Goal: Information Seeking & Learning: Learn about a topic

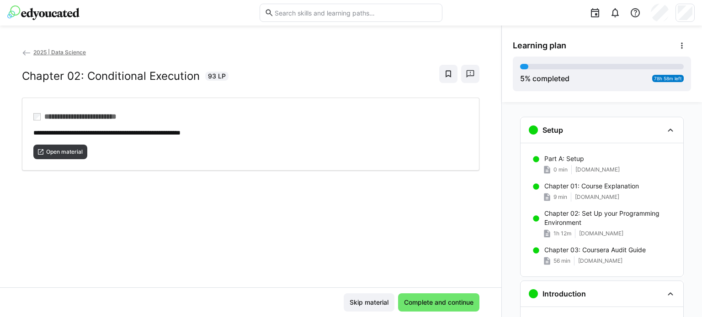
scroll to position [278, 0]
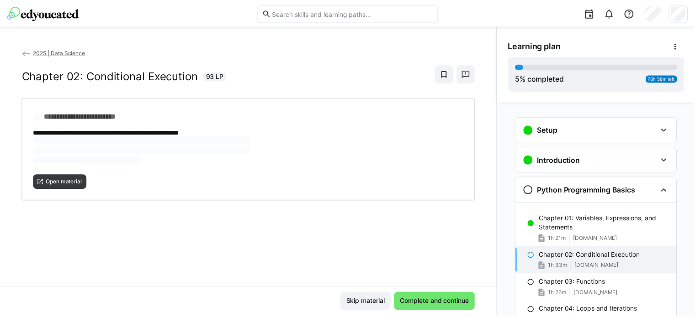
scroll to position [74, 0]
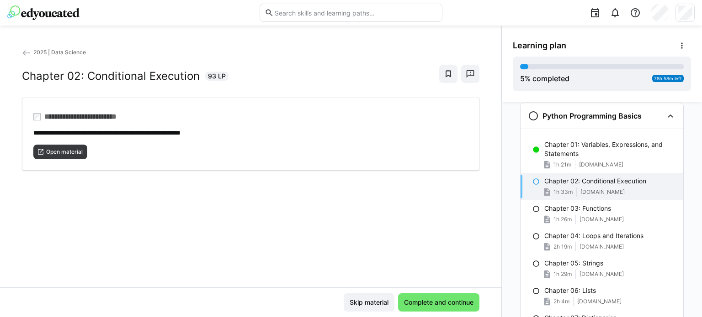
click at [63, 55] on span "2025 | Data Science" at bounding box center [59, 52] width 53 height 7
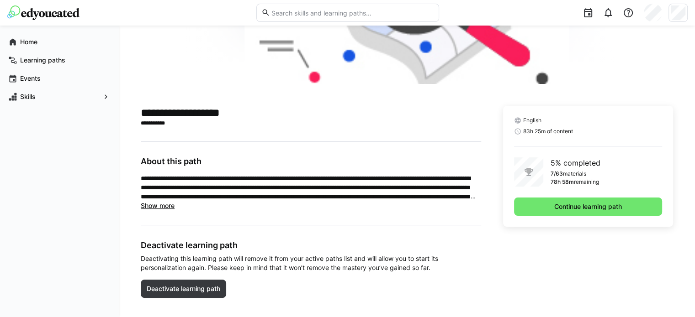
scroll to position [159, 0]
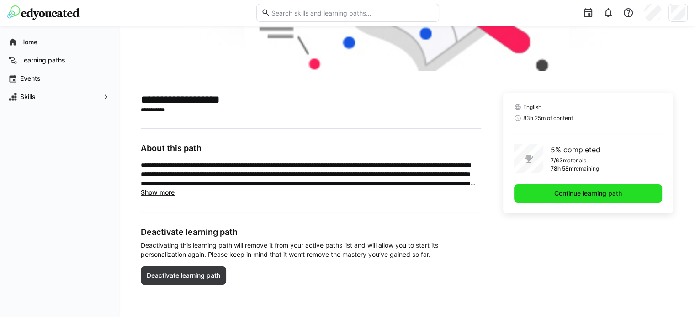
click at [549, 194] on span "Continue learning path" at bounding box center [588, 194] width 148 height 18
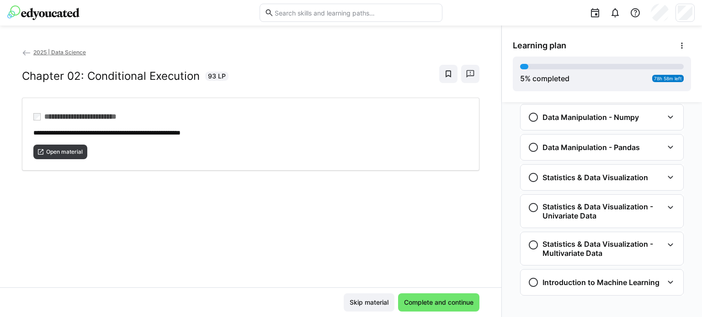
scroll to position [508, 0]
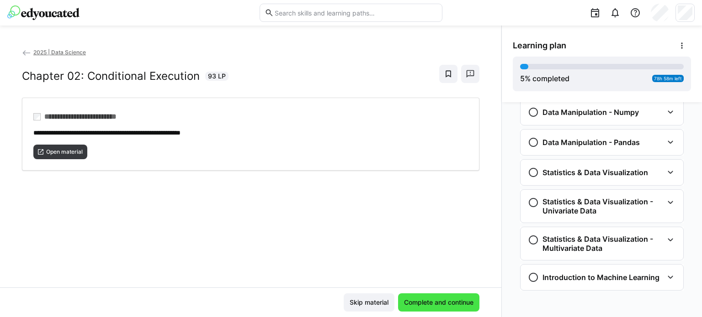
click at [432, 299] on span "Complete and continue" at bounding box center [438, 302] width 72 height 9
click at [415, 300] on span "Complete and continue" at bounding box center [438, 302] width 72 height 9
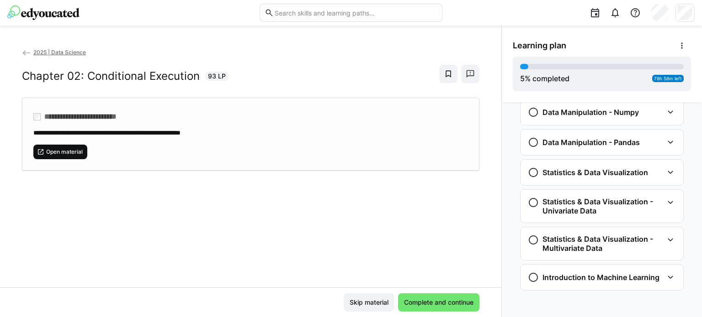
click at [77, 146] on span "Open material" at bounding box center [60, 152] width 54 height 15
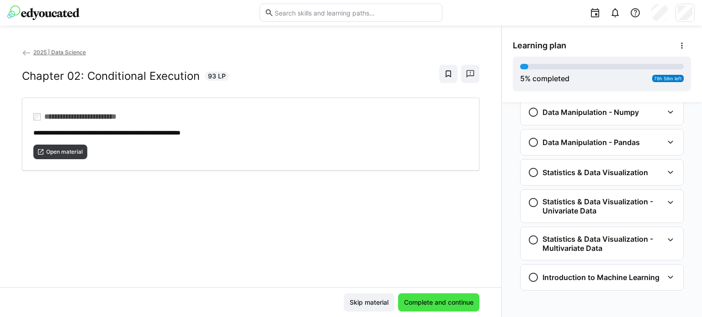
click at [417, 304] on span "Complete and continue" at bounding box center [438, 302] width 72 height 9
click at [421, 305] on span "Complete and continue" at bounding box center [438, 302] width 72 height 9
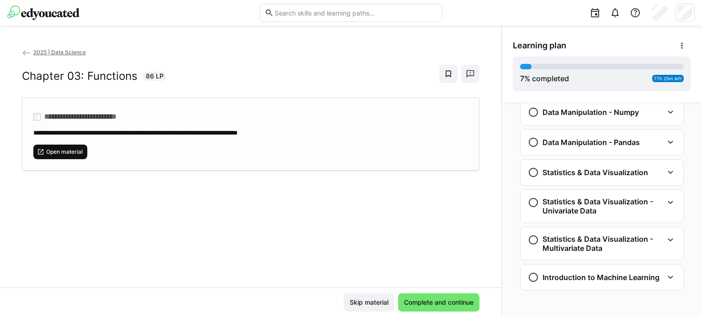
click at [67, 147] on span "Open material" at bounding box center [60, 152] width 54 height 15
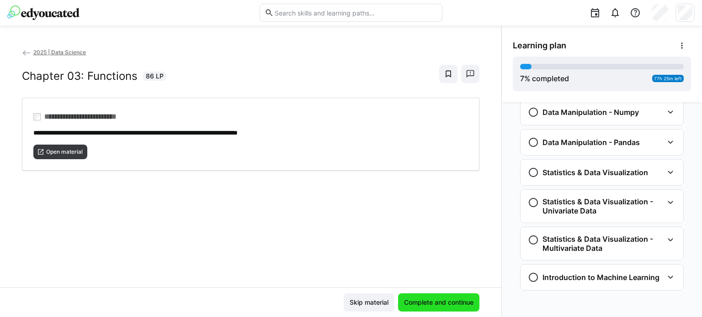
click at [426, 304] on span "Complete and continue" at bounding box center [438, 302] width 72 height 9
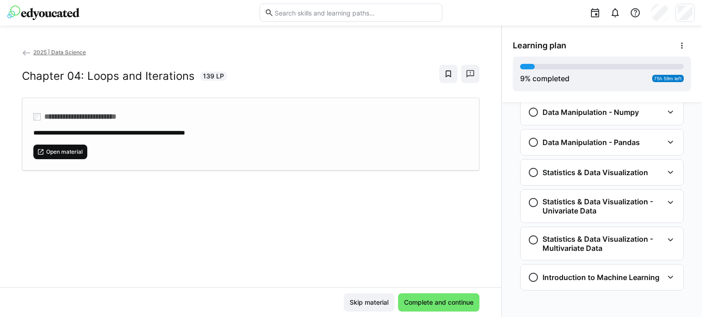
click at [55, 151] on span "Open material" at bounding box center [64, 151] width 38 height 7
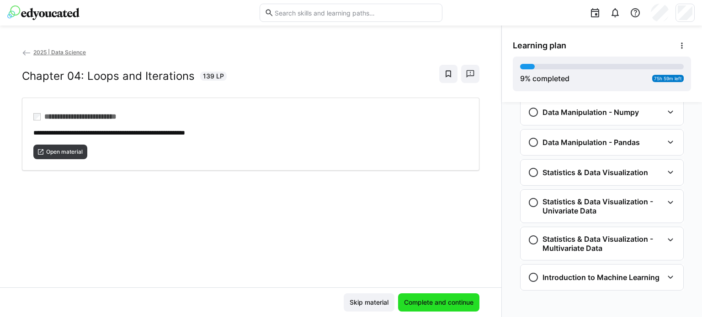
click at [417, 305] on span "Complete and continue" at bounding box center [438, 302] width 72 height 9
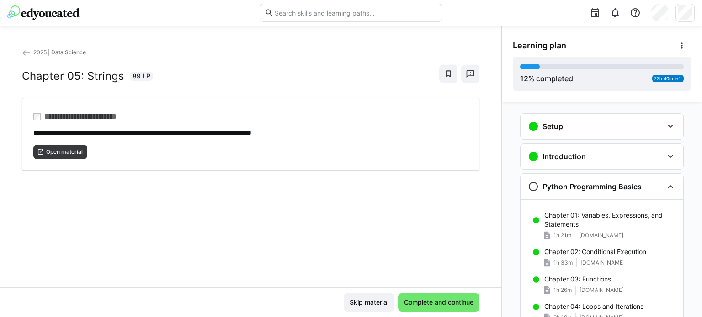
scroll to position [0, 0]
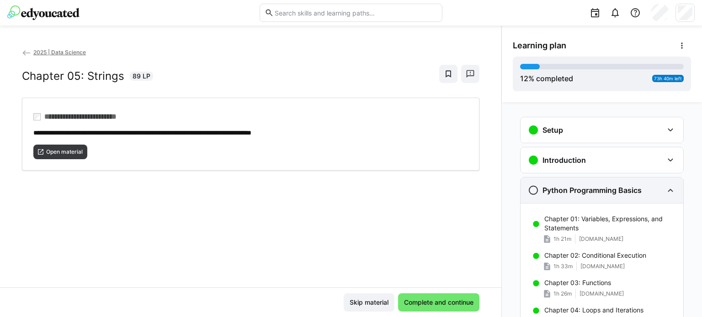
click at [665, 190] on eds-icon at bounding box center [670, 190] width 11 height 11
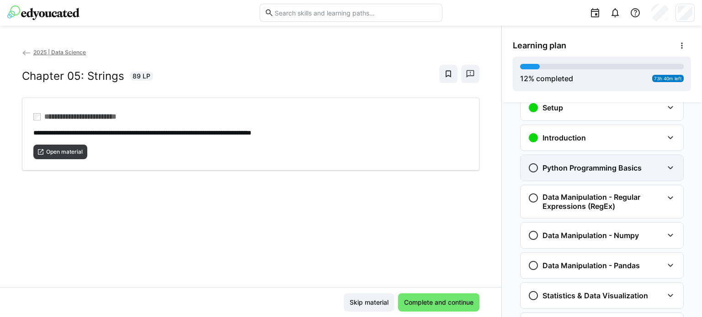
scroll to position [32, 0]
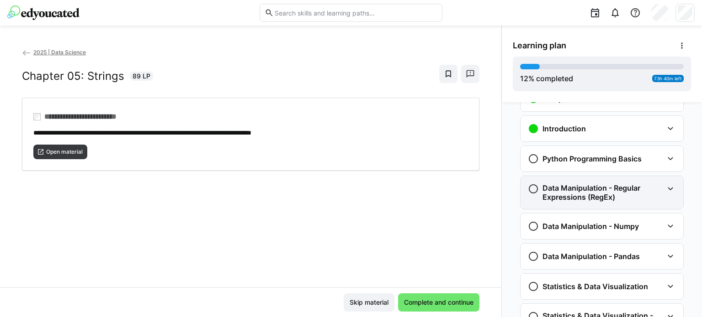
click at [665, 184] on eds-icon at bounding box center [670, 189] width 11 height 11
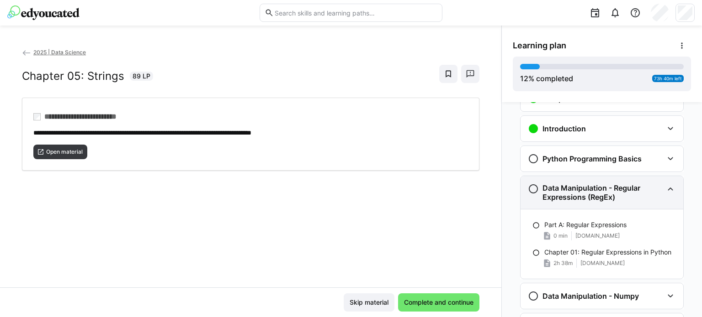
click at [665, 184] on eds-icon at bounding box center [670, 189] width 11 height 11
